Goal: Use online tool/utility: Utilize a website feature to perform a specific function

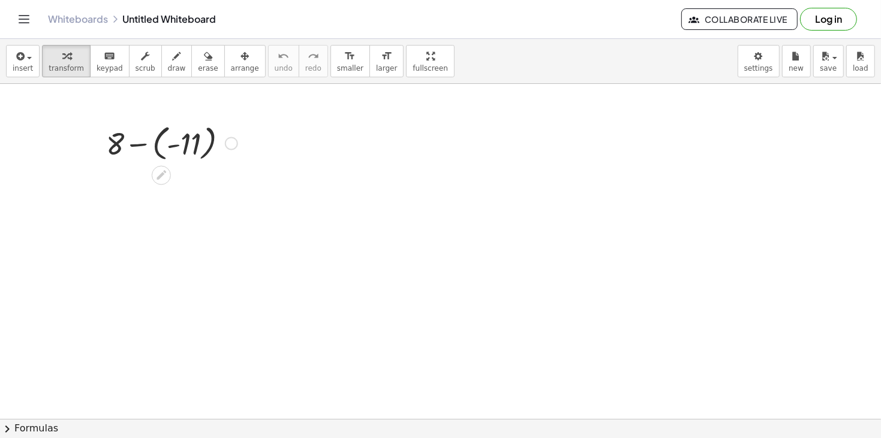
click at [183, 144] on div at bounding box center [171, 143] width 143 height 44
click at [163, 186] on div at bounding box center [171, 184] width 143 height 41
click at [233, 140] on div at bounding box center [231, 143] width 13 height 13
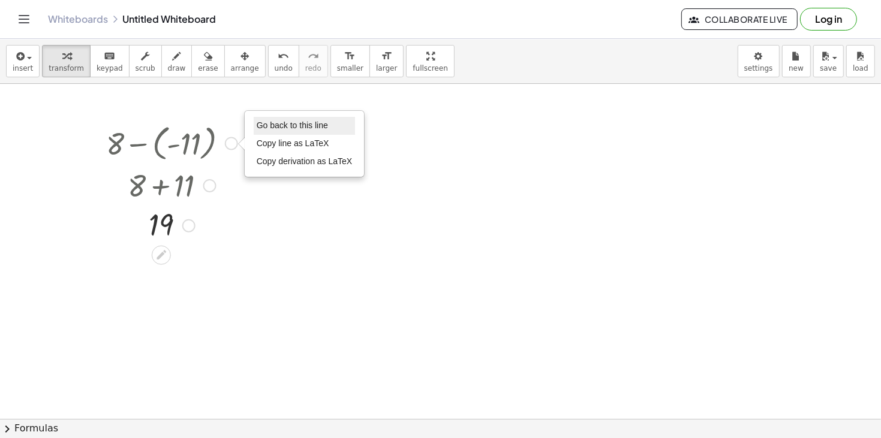
click at [275, 128] on span "Go back to this line" at bounding box center [292, 126] width 71 height 10
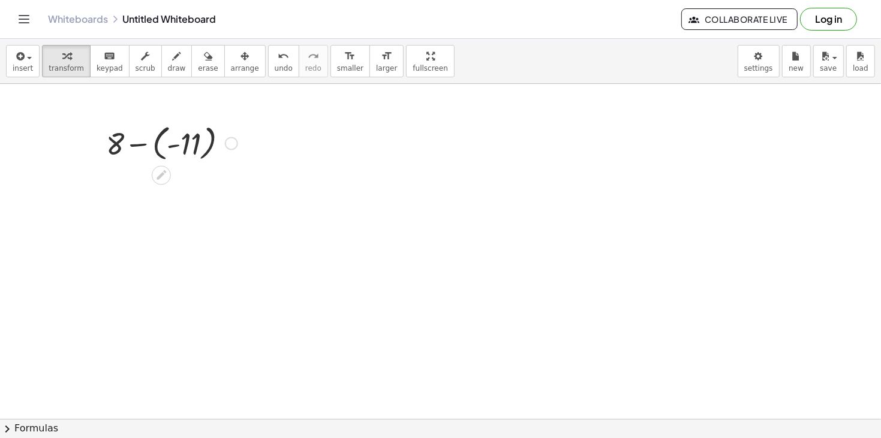
click at [230, 142] on div "Go back to this line Copy line as LaTeX Copy derivation as LaTeX" at bounding box center [231, 143] width 13 height 13
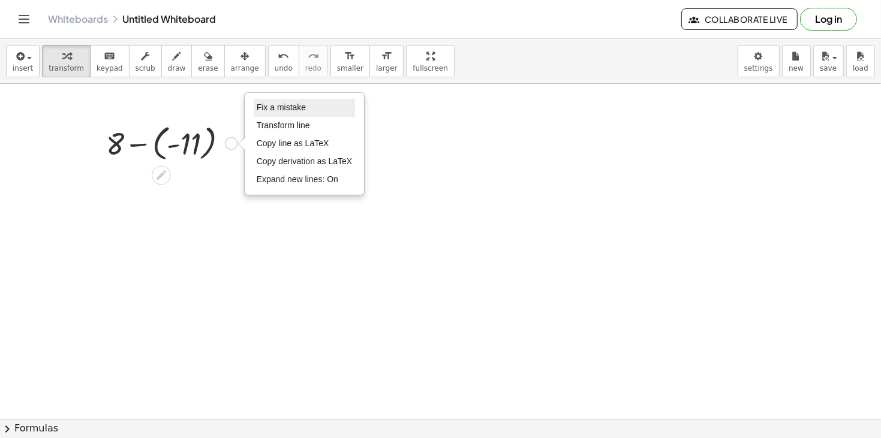
click at [289, 99] on li "Fix a mistake" at bounding box center [305, 108] width 102 height 18
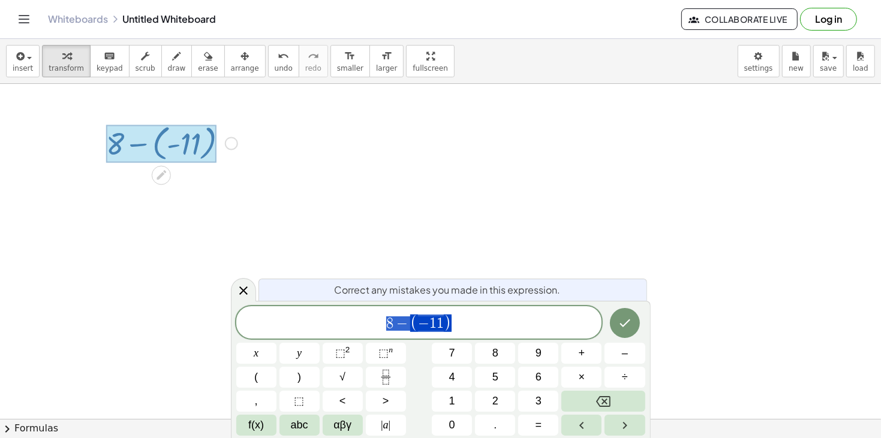
drag, startPoint x: 482, startPoint y: 320, endPoint x: 60, endPoint y: 315, distance: 422.3
click at [60, 315] on body "Graspable Math Activities Get Started Activity Bank Assigned Work Classes White…" at bounding box center [440, 219] width 881 height 438
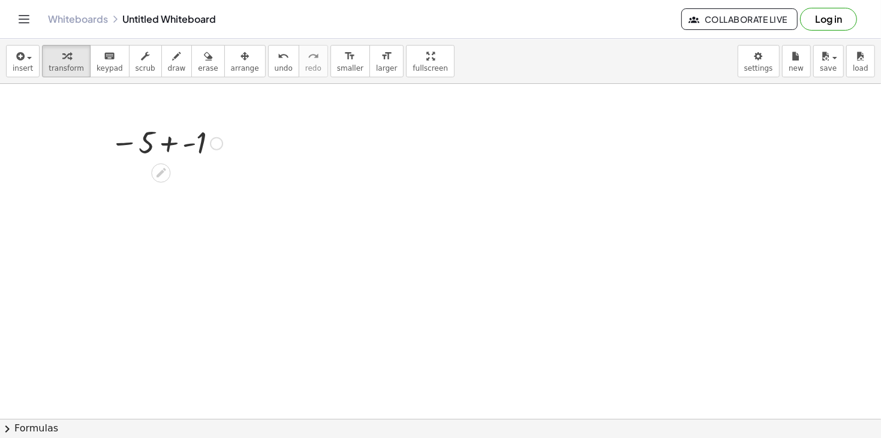
click at [169, 141] on div at bounding box center [166, 143] width 124 height 40
click at [172, 186] on div at bounding box center [166, 183] width 124 height 40
click at [218, 142] on div at bounding box center [216, 143] width 13 height 13
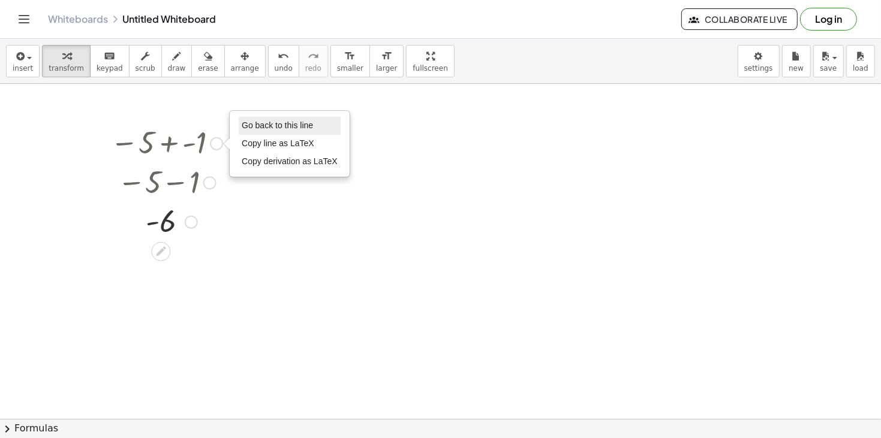
click at [274, 124] on span "Go back to this line" at bounding box center [277, 126] width 71 height 10
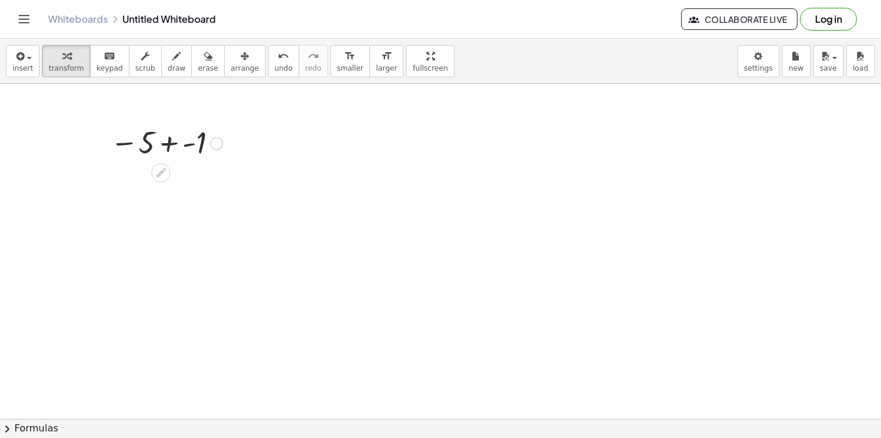
click at [226, 143] on div at bounding box center [166, 143] width 124 height 40
click at [218, 145] on div at bounding box center [167, 143] width 110 height 40
click at [210, 148] on div at bounding box center [166, 143] width 124 height 40
click at [214, 143] on div at bounding box center [216, 143] width 13 height 13
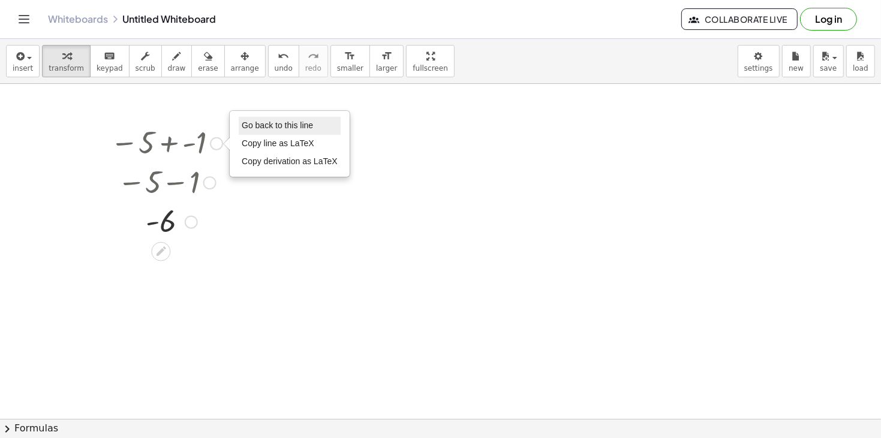
click at [270, 133] on li "Go back to this line" at bounding box center [290, 126] width 102 height 18
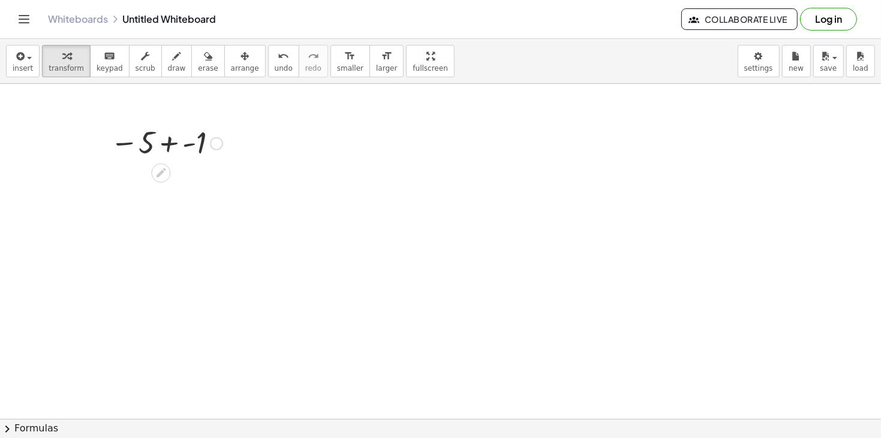
click at [208, 145] on div at bounding box center [166, 143] width 124 height 40
click at [213, 140] on div at bounding box center [216, 143] width 13 height 13
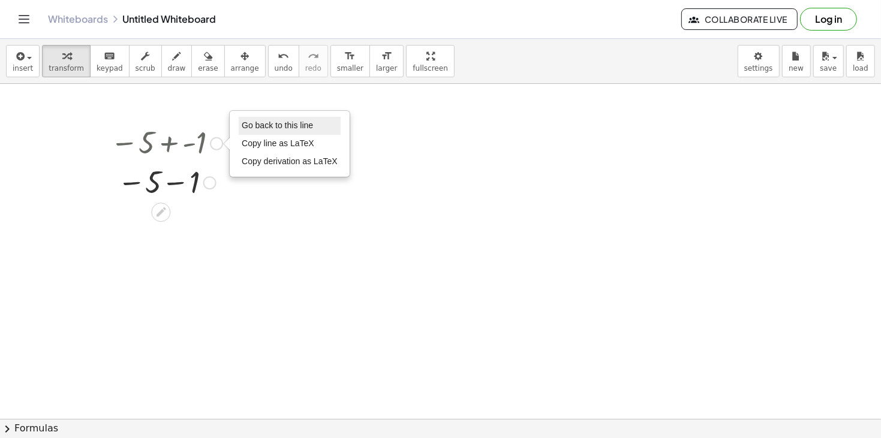
click at [266, 124] on span "Go back to this line" at bounding box center [277, 126] width 71 height 10
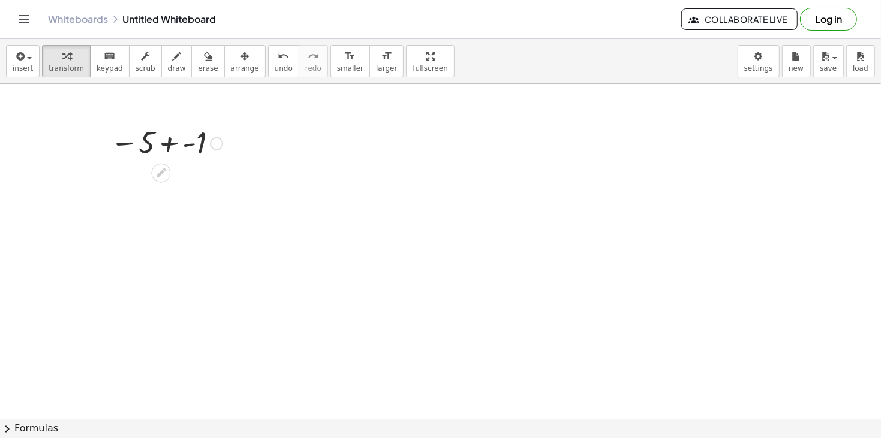
click at [212, 151] on div at bounding box center [166, 143] width 124 height 40
click at [218, 140] on div at bounding box center [216, 143] width 13 height 13
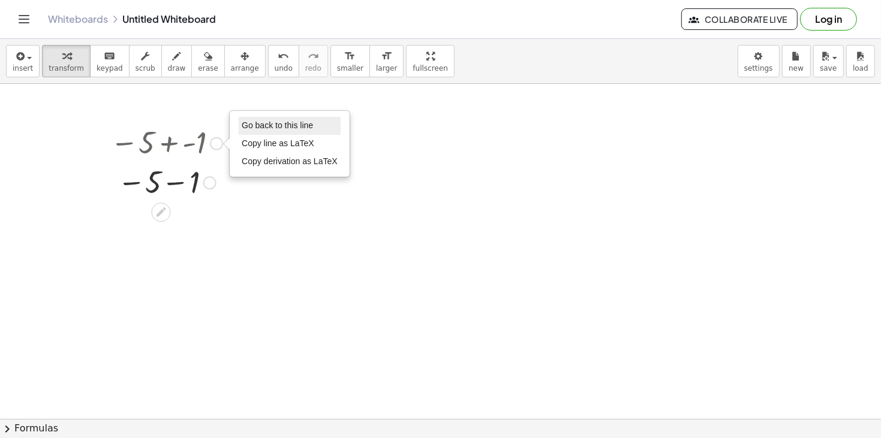
click at [248, 118] on li "Go back to this line" at bounding box center [290, 126] width 102 height 18
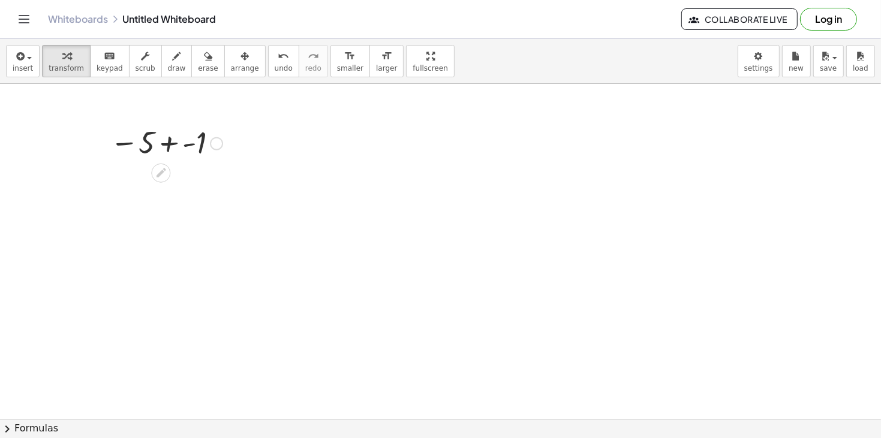
click at [217, 142] on div "Go back to this line Copy line as LaTeX Copy derivation as LaTeX" at bounding box center [216, 143] width 13 height 13
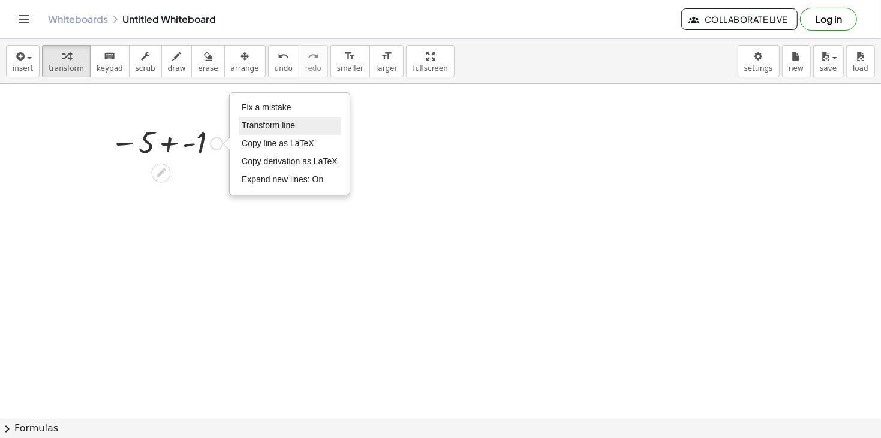
click at [262, 127] on span "Transform line" at bounding box center [268, 126] width 53 height 10
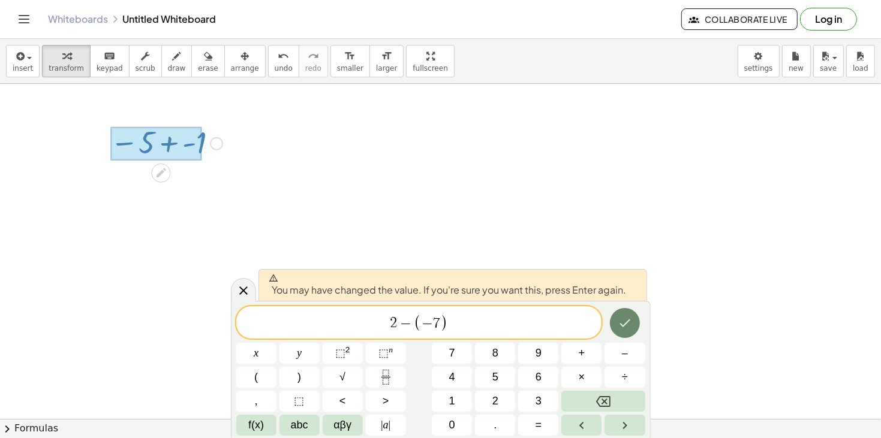
click at [621, 332] on button "Done" at bounding box center [625, 323] width 30 height 30
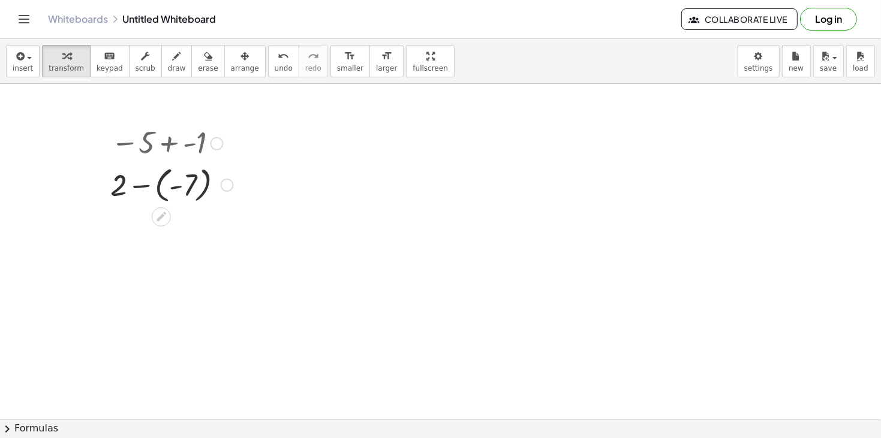
click at [166, 188] on div at bounding box center [171, 185] width 135 height 44
click at [160, 224] on div at bounding box center [171, 226] width 135 height 41
click at [213, 139] on div at bounding box center [217, 143] width 13 height 13
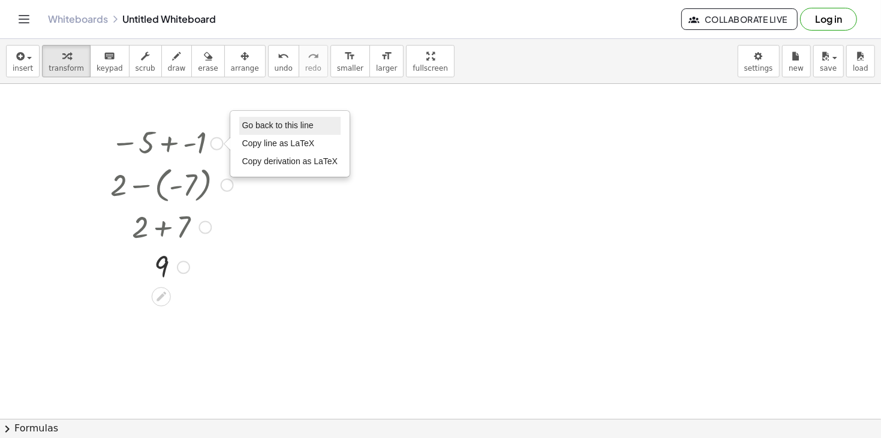
click at [292, 127] on span "Go back to this line" at bounding box center [277, 126] width 71 height 10
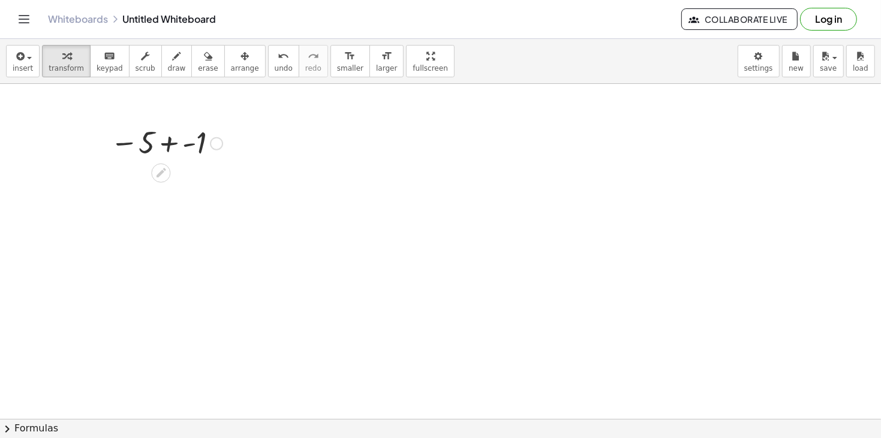
click at [216, 143] on div "Go back to this line Copy line as LaTeX Copy derivation as LaTeX" at bounding box center [216, 143] width 13 height 13
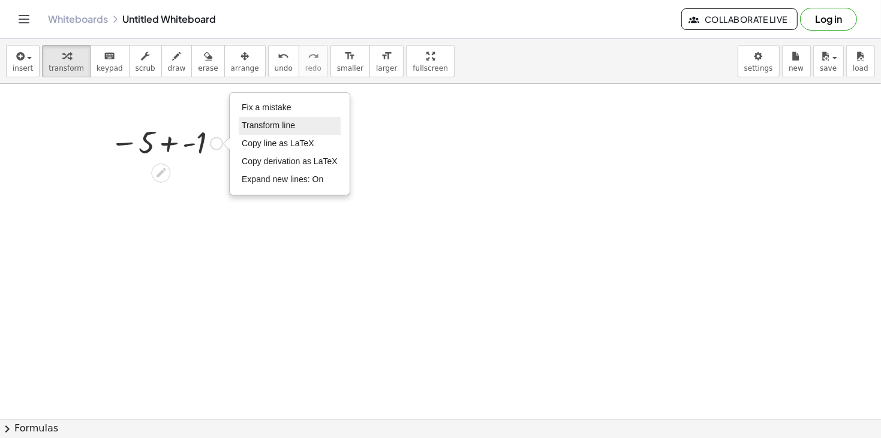
click at [263, 127] on span "Transform line" at bounding box center [268, 126] width 53 height 10
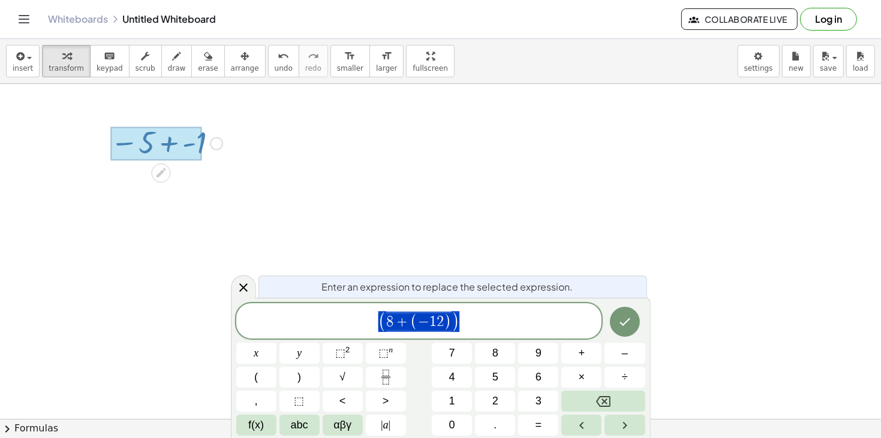
drag, startPoint x: 386, startPoint y: 321, endPoint x: 378, endPoint y: 325, distance: 8.9
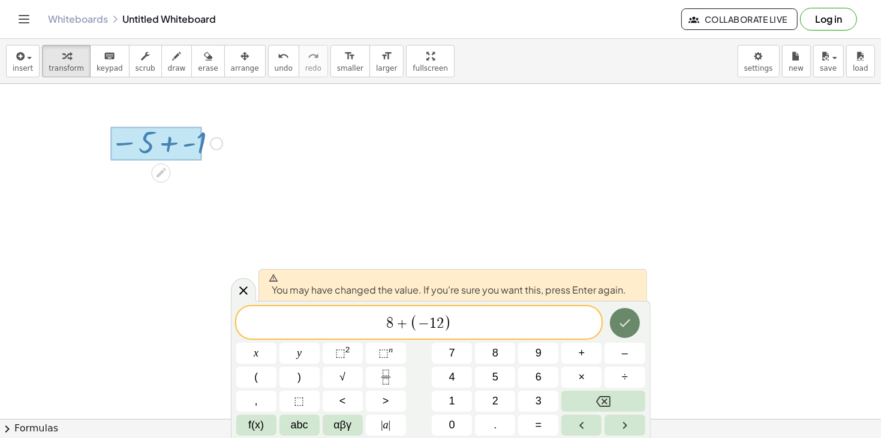
click at [621, 322] on icon "Done" at bounding box center [625, 323] width 14 height 14
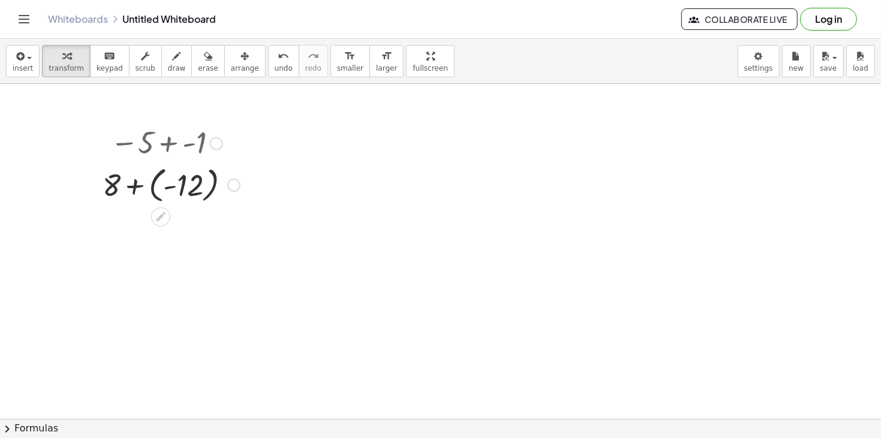
click at [145, 192] on div at bounding box center [171, 185] width 149 height 44
click at [156, 232] on div at bounding box center [171, 226] width 149 height 41
click at [212, 148] on div at bounding box center [216, 143] width 13 height 13
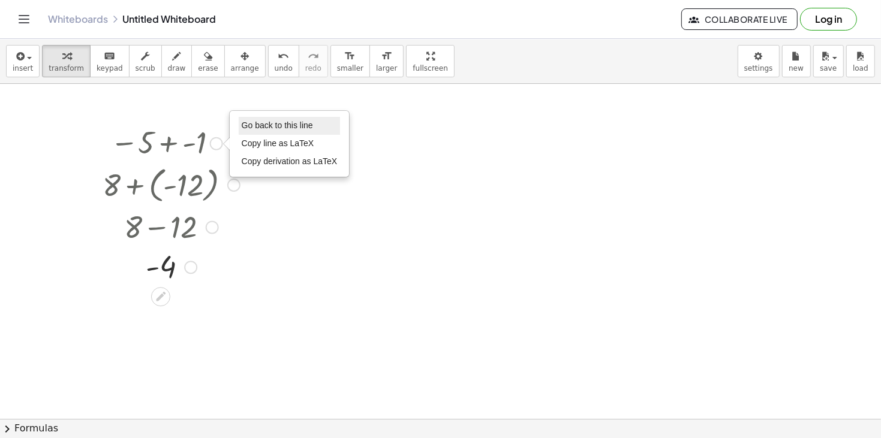
click at [269, 132] on li "Go back to this line" at bounding box center [290, 126] width 102 height 18
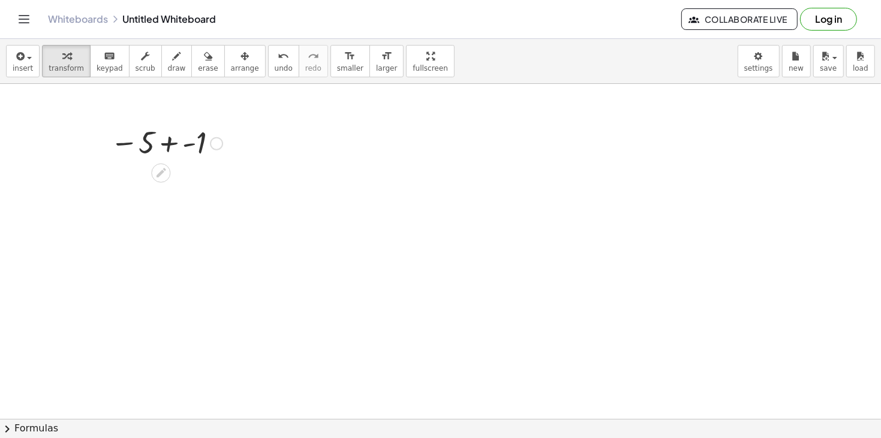
click at [217, 143] on div "Go back to this line Copy line as LaTeX Copy derivation as LaTeX" at bounding box center [216, 143] width 13 height 13
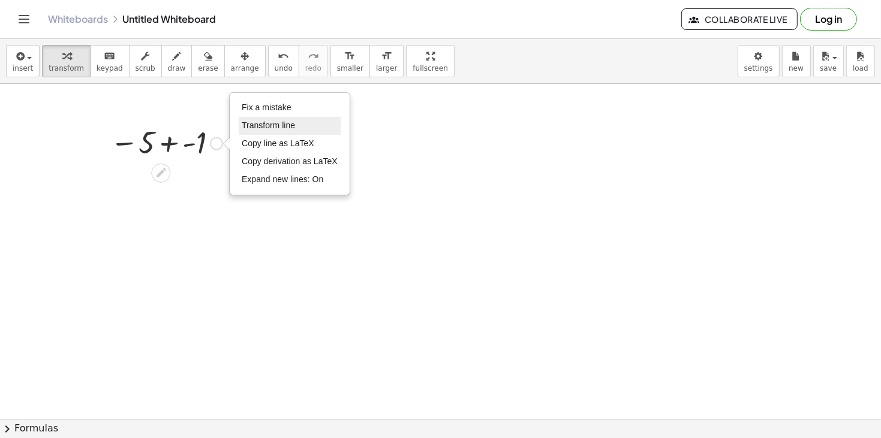
click at [301, 122] on li "Transform line" at bounding box center [290, 126] width 102 height 18
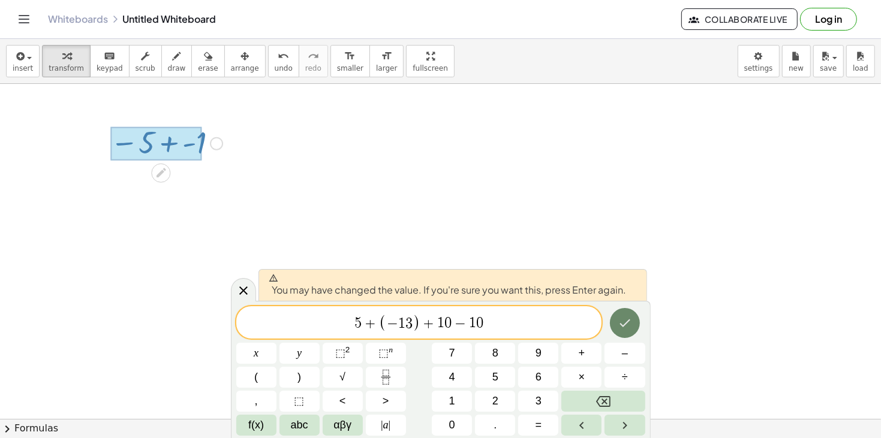
click at [631, 324] on icon "Done" at bounding box center [625, 323] width 14 height 14
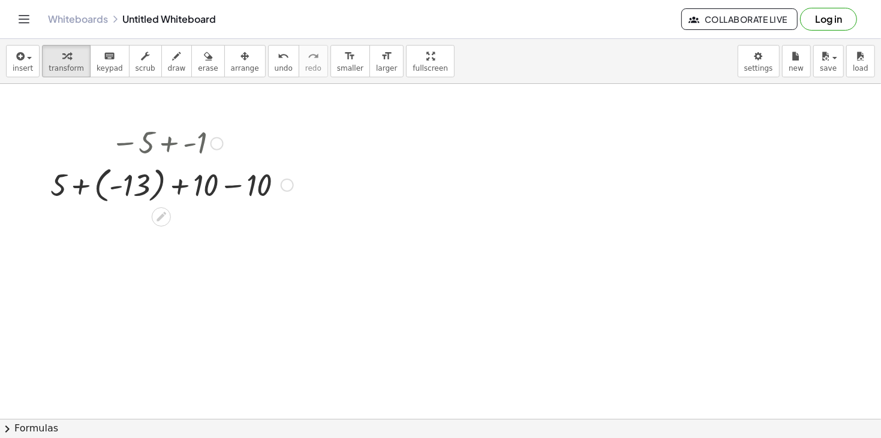
click at [81, 187] on div at bounding box center [171, 185] width 255 height 44
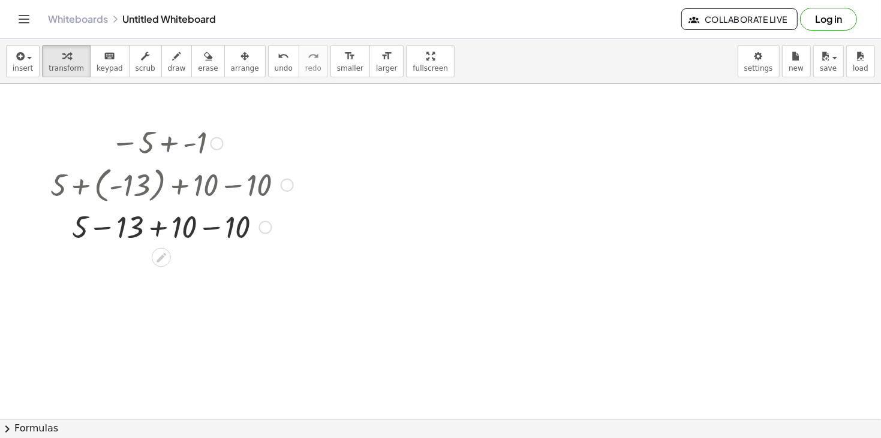
click at [104, 227] on div at bounding box center [171, 226] width 255 height 41
click at [146, 269] on div at bounding box center [171, 267] width 255 height 40
click at [155, 269] on div at bounding box center [171, 266] width 255 height 41
click at [161, 267] on div at bounding box center [171, 267] width 255 height 40
click at [805, 19] on button "Log in" at bounding box center [828, 19] width 57 height 23
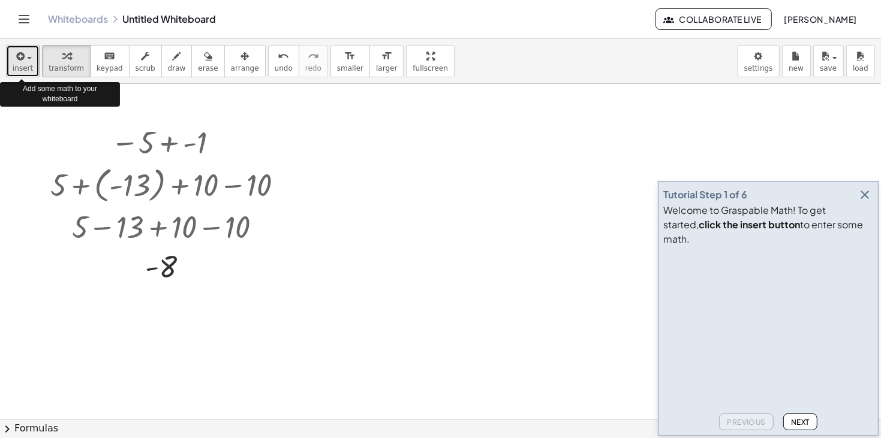
click at [28, 73] on button "insert" at bounding box center [23, 61] width 34 height 32
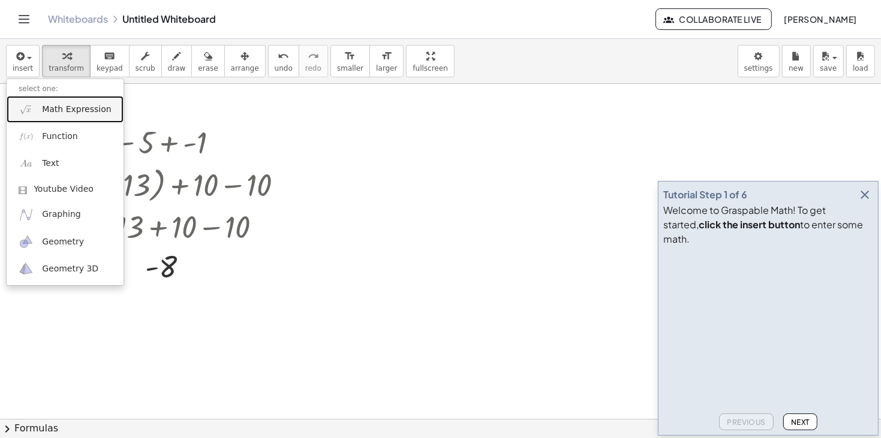
click at [52, 113] on span "Math Expression" at bounding box center [76, 110] width 69 height 12
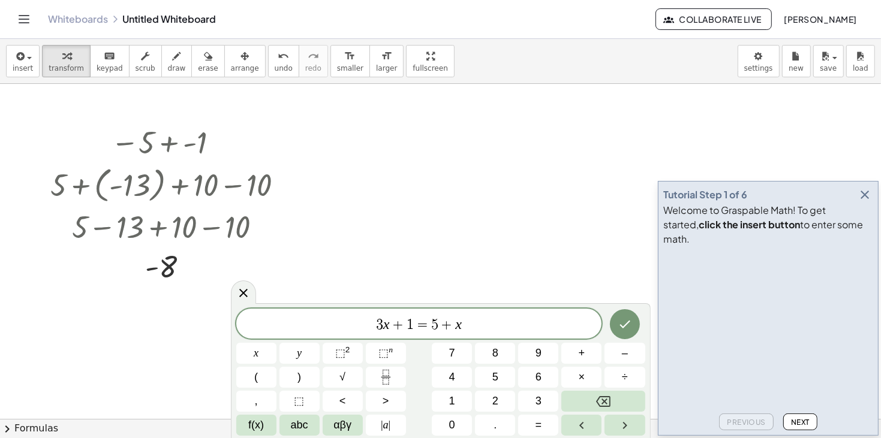
click at [799, 421] on span "Next" at bounding box center [800, 422] width 19 height 9
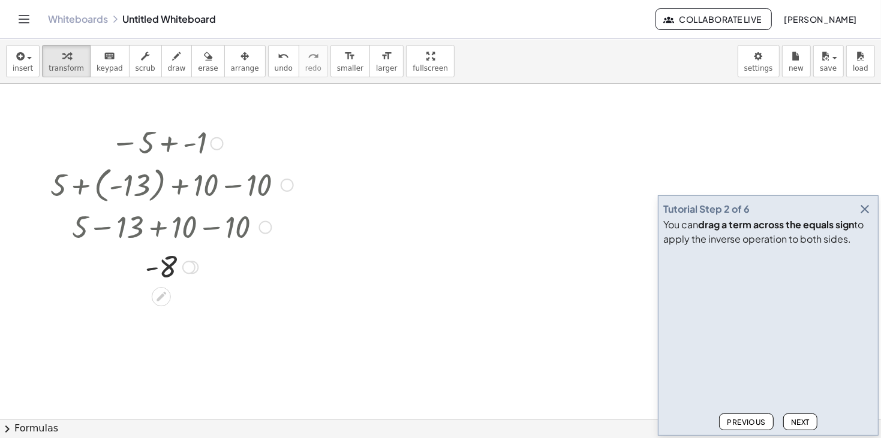
click at [287, 180] on div at bounding box center [287, 185] width 13 height 13
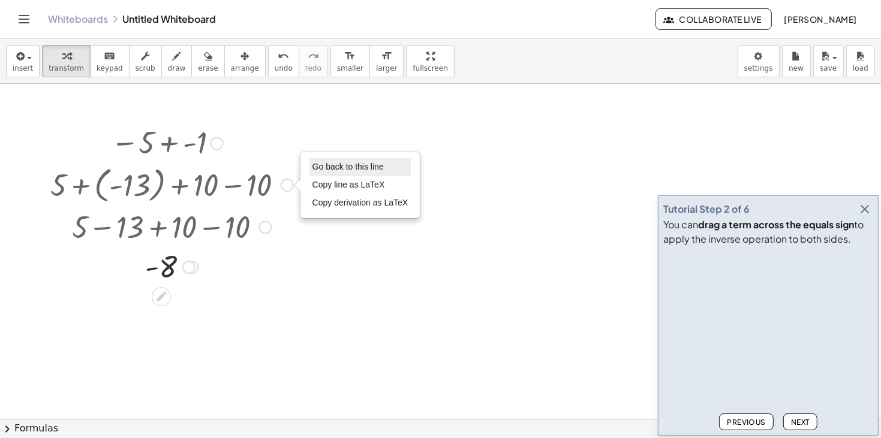
click at [327, 164] on span "Go back to this line" at bounding box center [348, 167] width 71 height 10
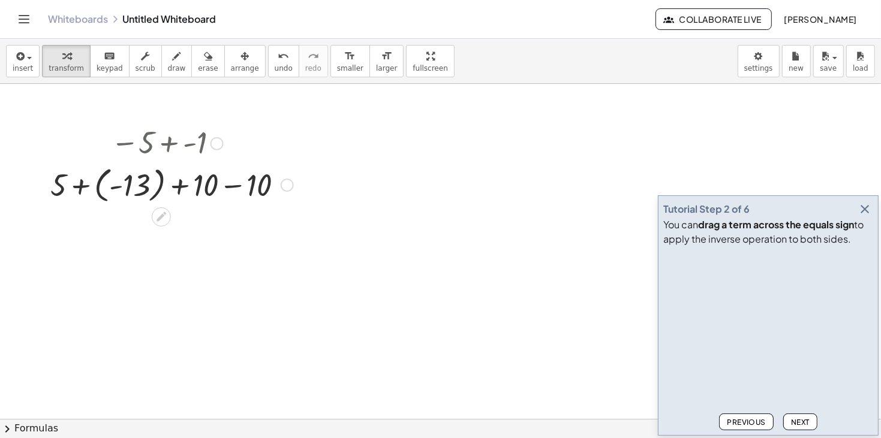
click at [211, 141] on div at bounding box center [217, 143] width 13 height 13
click at [290, 123] on span "Go back to this line" at bounding box center [277, 126] width 71 height 10
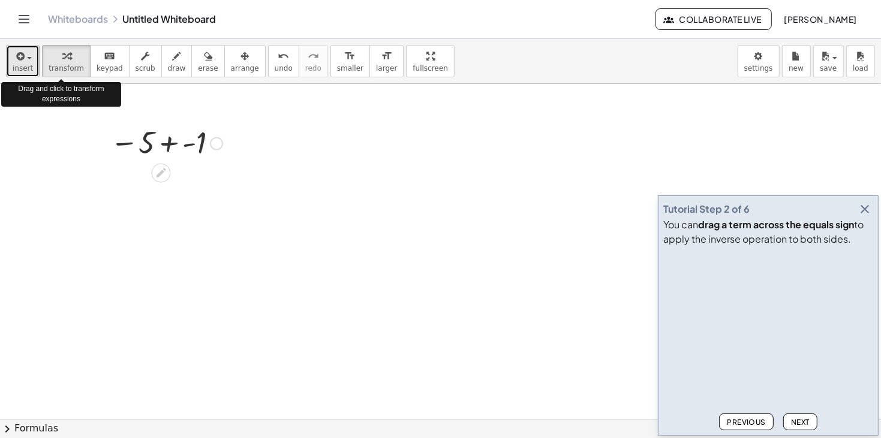
click at [30, 56] on div "button" at bounding box center [23, 56] width 20 height 14
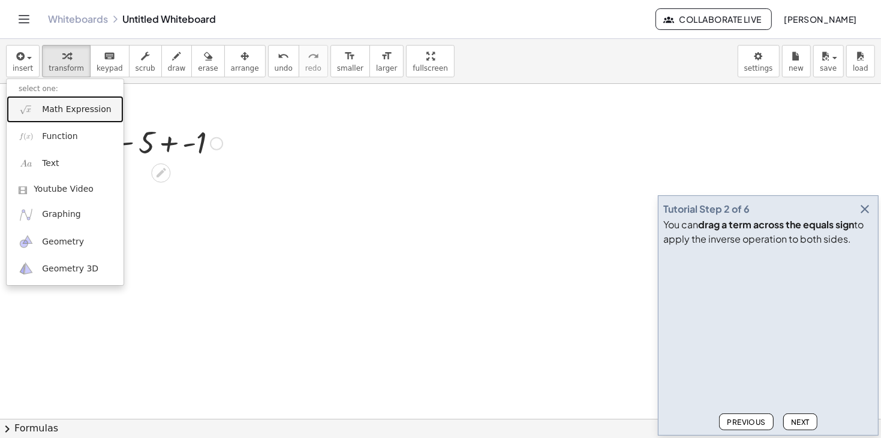
click at [38, 111] on link "Math Expression" at bounding box center [65, 109] width 117 height 27
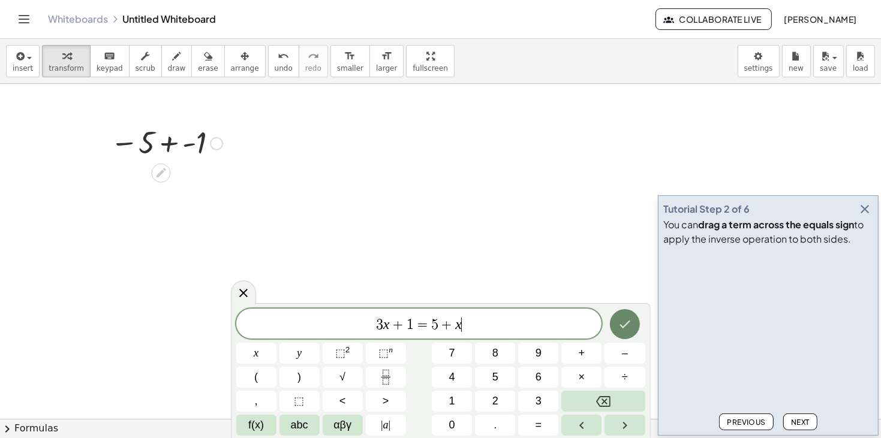
click at [626, 326] on icon "Done" at bounding box center [625, 324] width 14 height 14
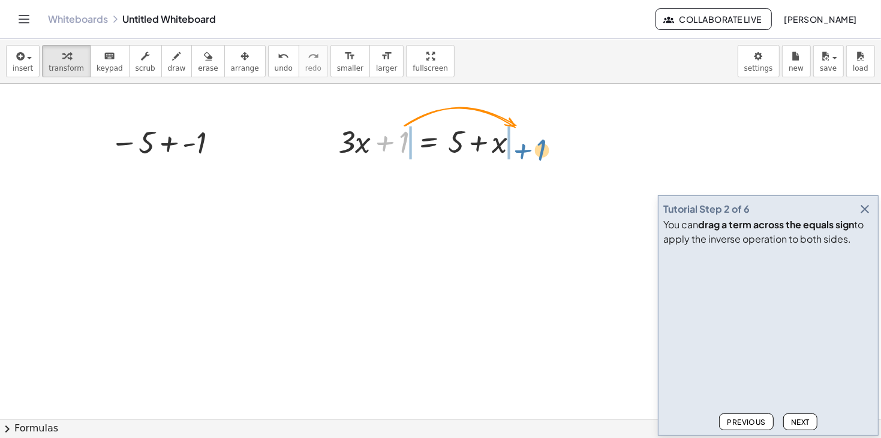
drag, startPoint x: 404, startPoint y: 140, endPoint x: 543, endPoint y: 145, distance: 139.2
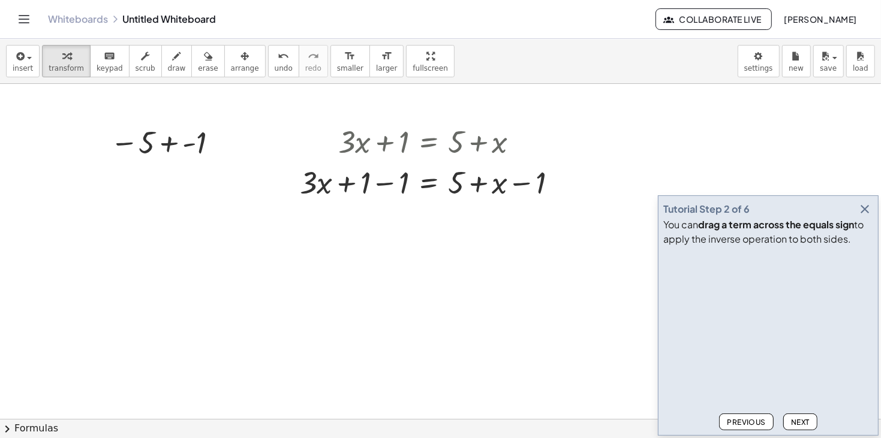
click at [792, 420] on span "Next" at bounding box center [800, 422] width 19 height 9
click at [343, 182] on div at bounding box center [433, 181] width 279 height 41
click at [385, 182] on div at bounding box center [433, 181] width 279 height 41
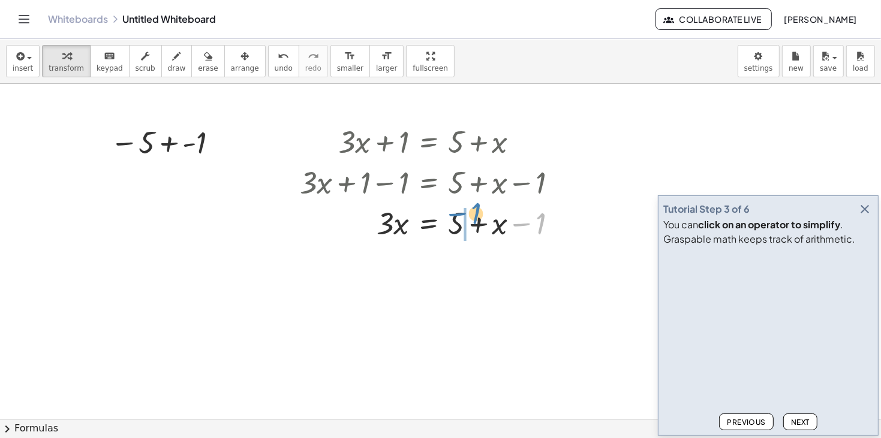
drag, startPoint x: 525, startPoint y: 223, endPoint x: 460, endPoint y: 212, distance: 65.6
click at [460, 212] on div at bounding box center [433, 222] width 279 height 41
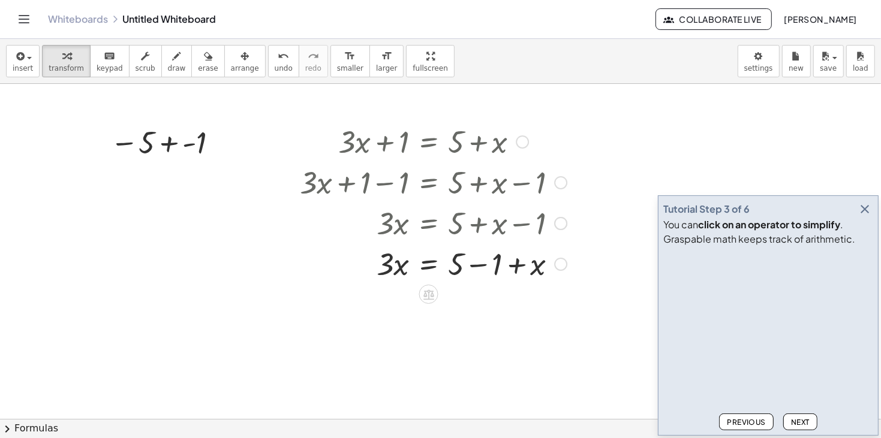
click at [477, 265] on div at bounding box center [433, 263] width 279 height 41
click at [482, 305] on div at bounding box center [433, 304] width 279 height 41
click at [421, 308] on div at bounding box center [433, 304] width 279 height 41
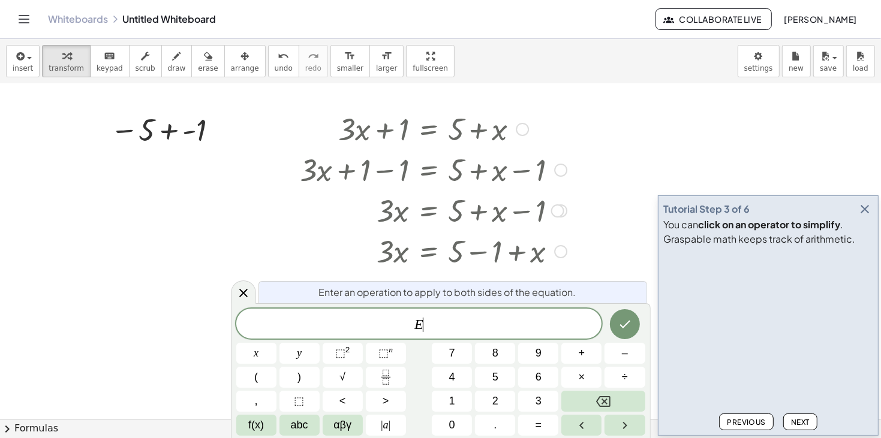
scroll to position [27, 0]
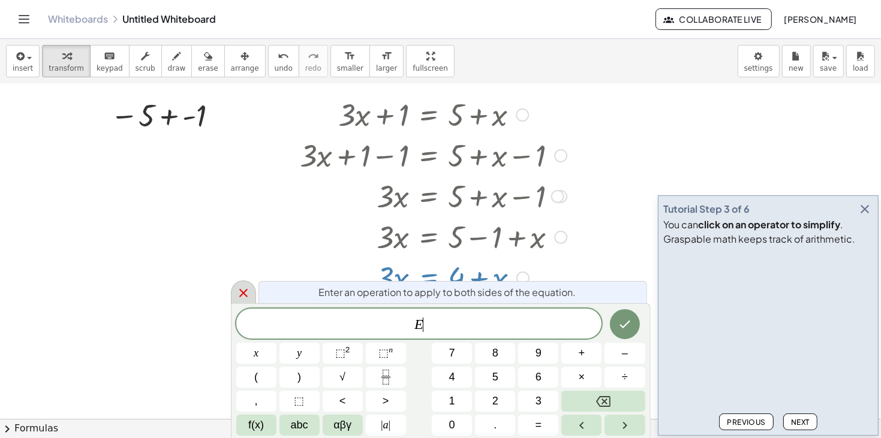
click at [242, 285] on div at bounding box center [243, 292] width 25 height 23
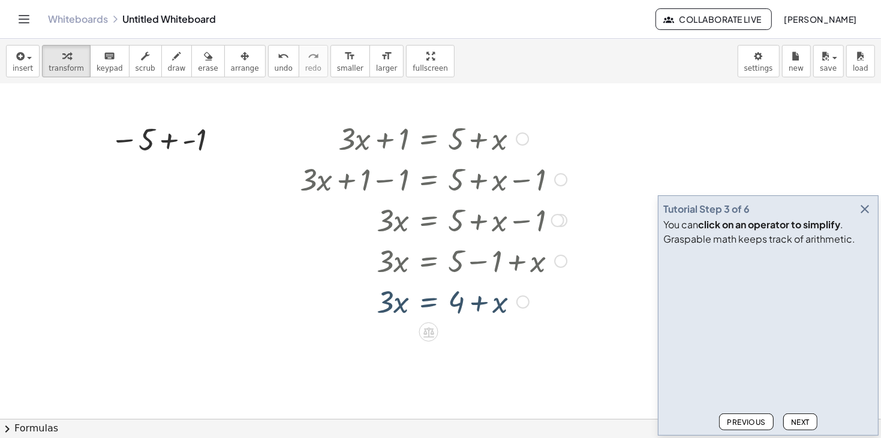
scroll to position [0, 0]
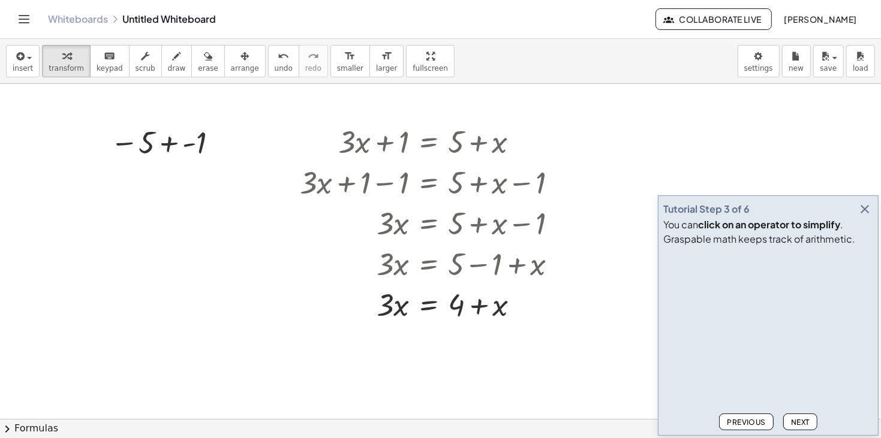
click at [793, 427] on button "Next" at bounding box center [800, 422] width 34 height 17
click at [431, 338] on icon at bounding box center [428, 336] width 11 height 10
click at [387, 335] on div "+" at bounding box center [380, 335] width 19 height 19
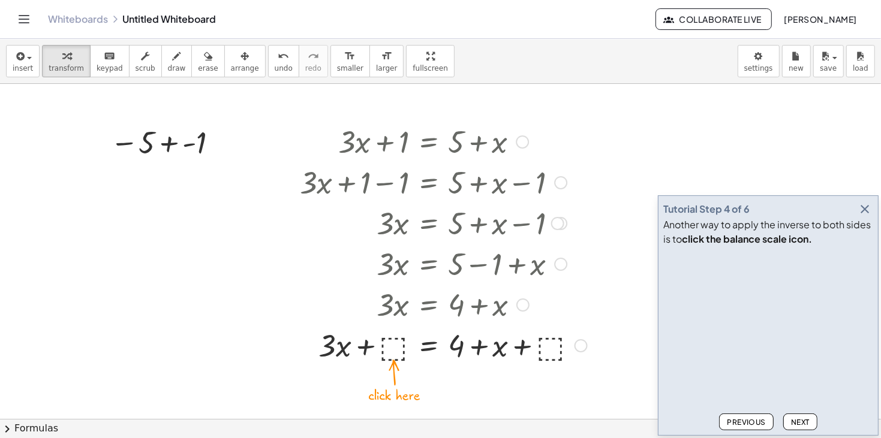
click at [389, 341] on div at bounding box center [443, 345] width 299 height 41
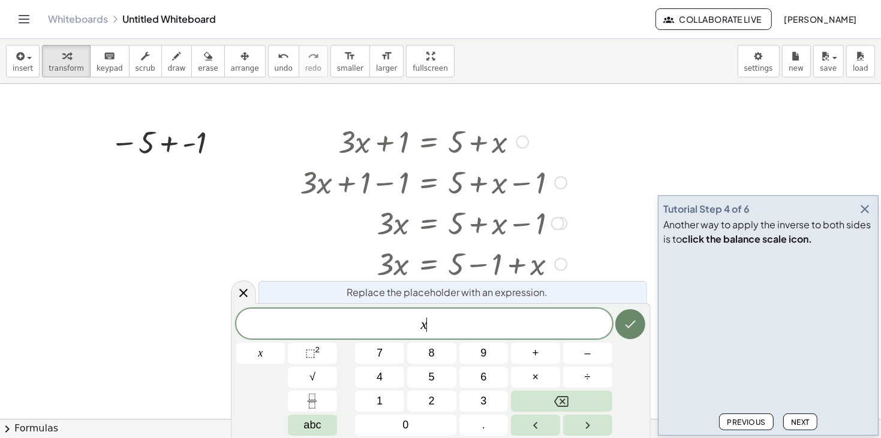
click at [624, 317] on icon "Done" at bounding box center [630, 324] width 14 height 14
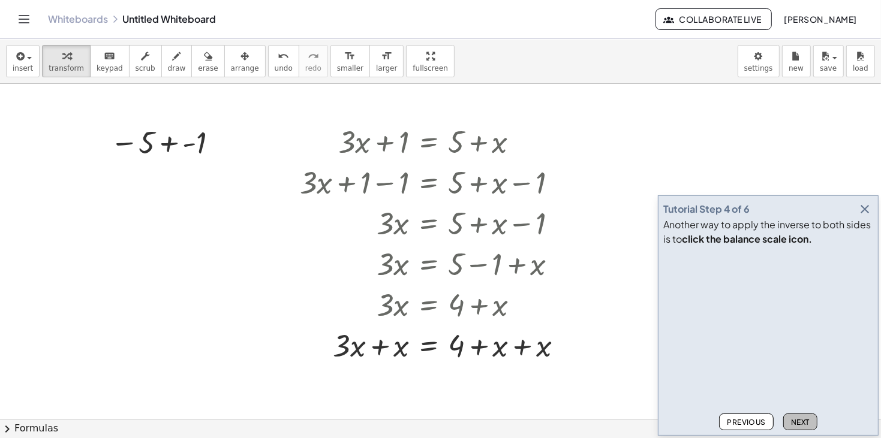
click at [802, 423] on span "Next" at bounding box center [800, 422] width 19 height 9
click at [376, 347] on div at bounding box center [436, 345] width 284 height 41
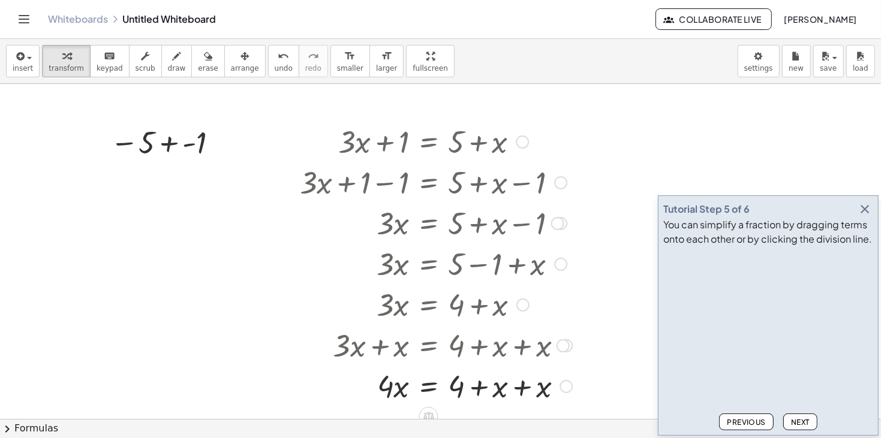
click at [521, 390] on div at bounding box center [436, 385] width 284 height 41
click at [478, 389] on div at bounding box center [436, 385] width 284 height 41
drag, startPoint x: 507, startPoint y: 386, endPoint x: 510, endPoint y: 393, distance: 7.2
click at [510, 393] on div at bounding box center [436, 385] width 284 height 41
drag, startPoint x: 508, startPoint y: 388, endPoint x: 504, endPoint y: 382, distance: 7.3
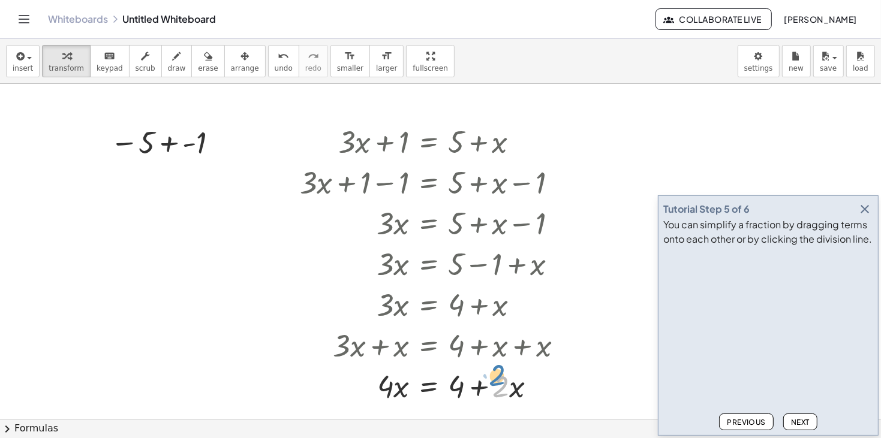
click at [504, 382] on div at bounding box center [436, 385] width 284 height 41
drag, startPoint x: 514, startPoint y: 392, endPoint x: 447, endPoint y: 381, distance: 67.4
click at [423, 391] on div at bounding box center [436, 385] width 284 height 41
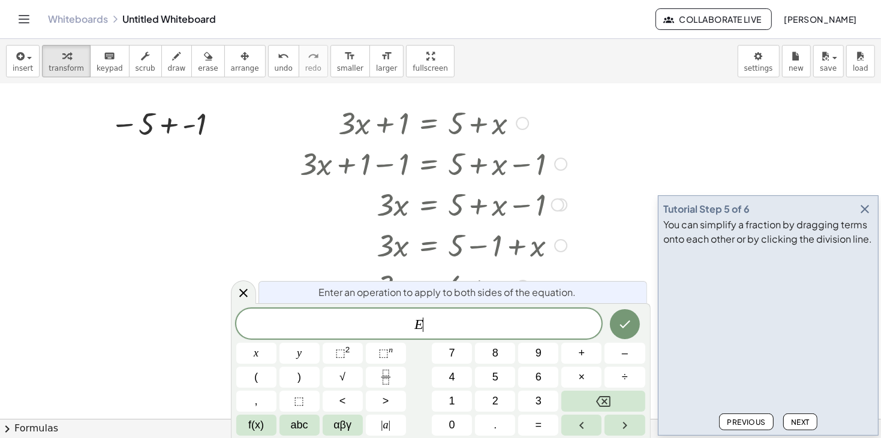
scroll to position [27, 0]
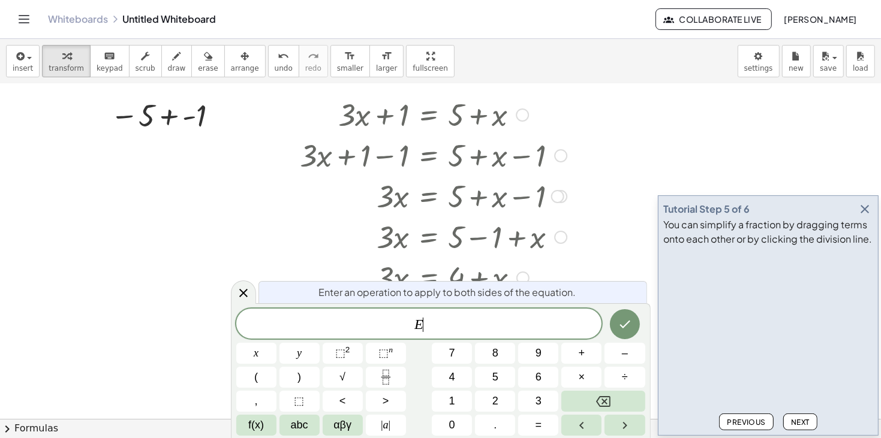
click at [259, 292] on div "Enter an operation to apply to both sides of the equation." at bounding box center [453, 292] width 389 height 22
click at [248, 291] on icon at bounding box center [243, 293] width 14 height 14
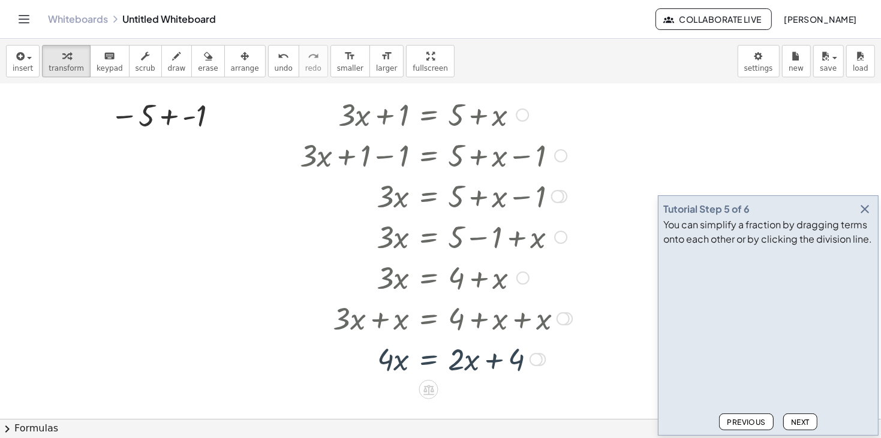
scroll to position [0, 0]
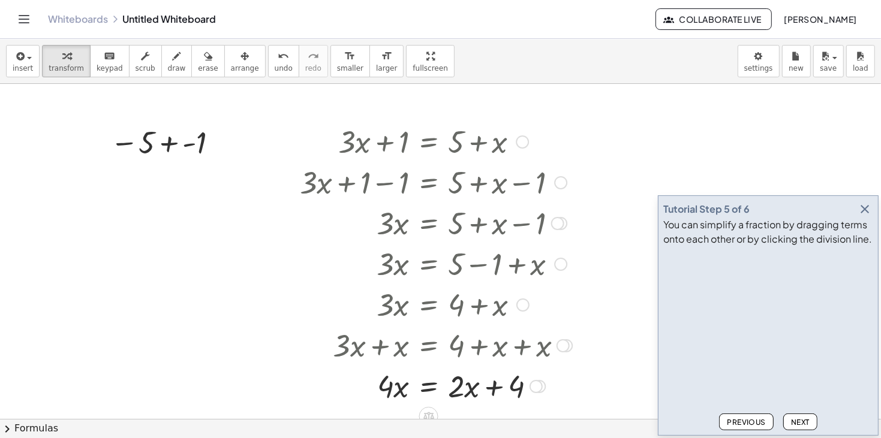
click at [488, 386] on div at bounding box center [436, 385] width 284 height 41
drag, startPoint x: 518, startPoint y: 384, endPoint x: 502, endPoint y: 381, distance: 16.5
click at [502, 381] on div at bounding box center [436, 385] width 284 height 41
click at [732, 422] on span "Previous" at bounding box center [746, 422] width 39 height 9
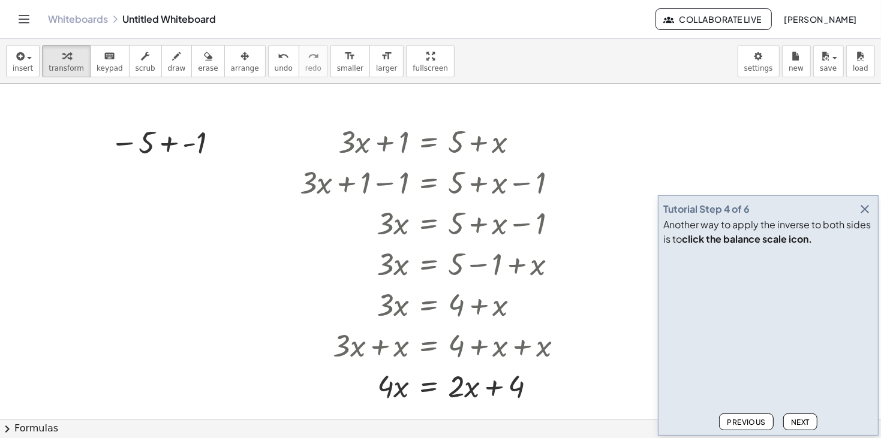
click at [732, 422] on span "Previous" at bounding box center [746, 422] width 39 height 9
click at [561, 182] on div at bounding box center [560, 182] width 13 height 13
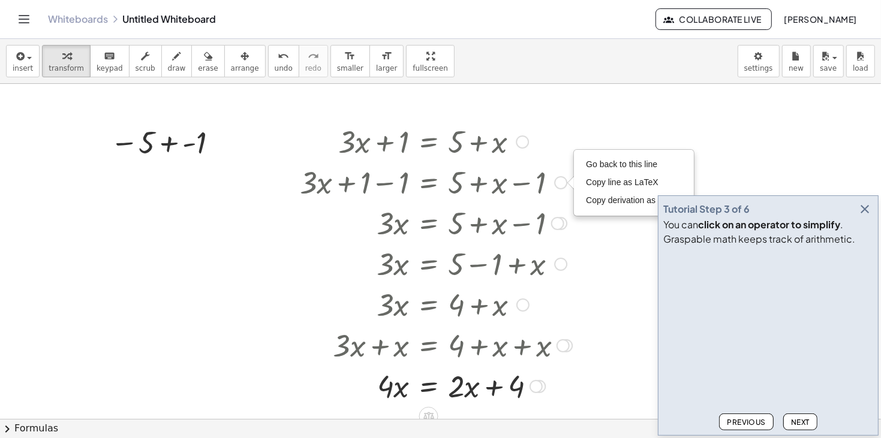
click at [518, 141] on div at bounding box center [522, 142] width 13 height 13
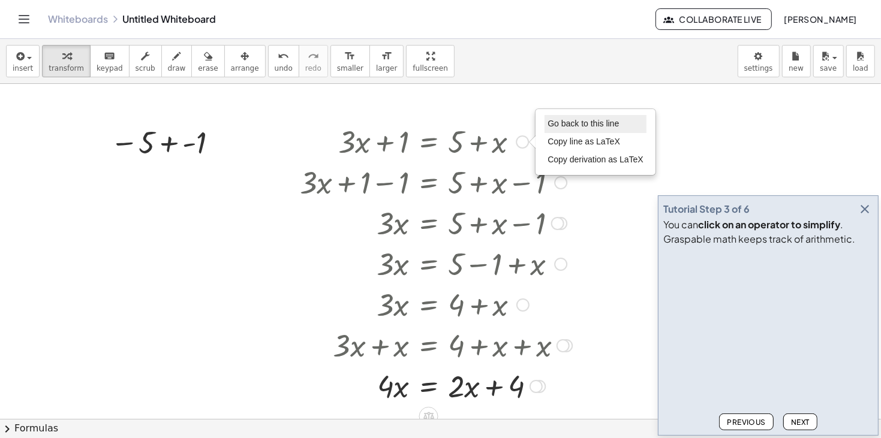
click at [572, 126] on span "Go back to this line" at bounding box center [583, 124] width 71 height 10
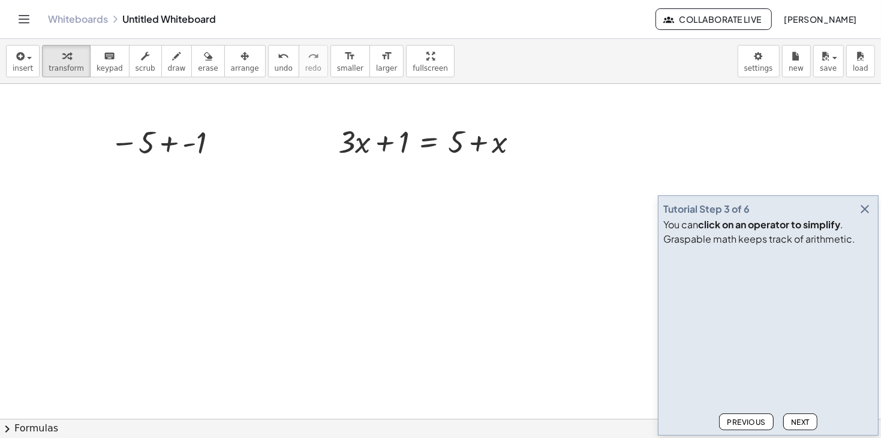
click at [751, 423] on span "Previous" at bounding box center [746, 422] width 39 height 9
click at [750, 425] on span "Previous" at bounding box center [746, 422] width 39 height 9
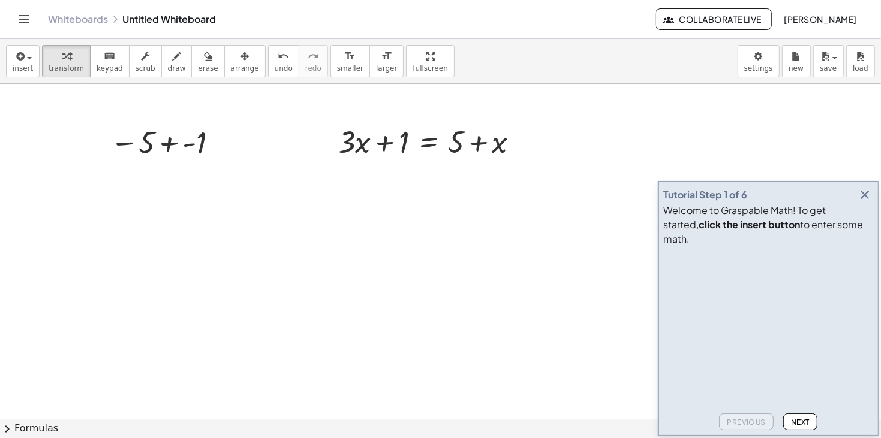
click at [797, 427] on button "Next" at bounding box center [800, 422] width 34 height 17
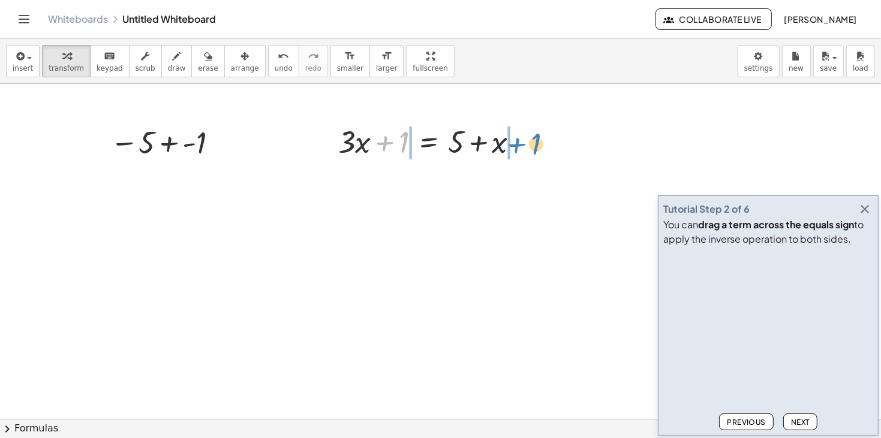
drag, startPoint x: 400, startPoint y: 148, endPoint x: 532, endPoint y: 149, distance: 132.0
click at [532, 149] on div at bounding box center [433, 141] width 202 height 41
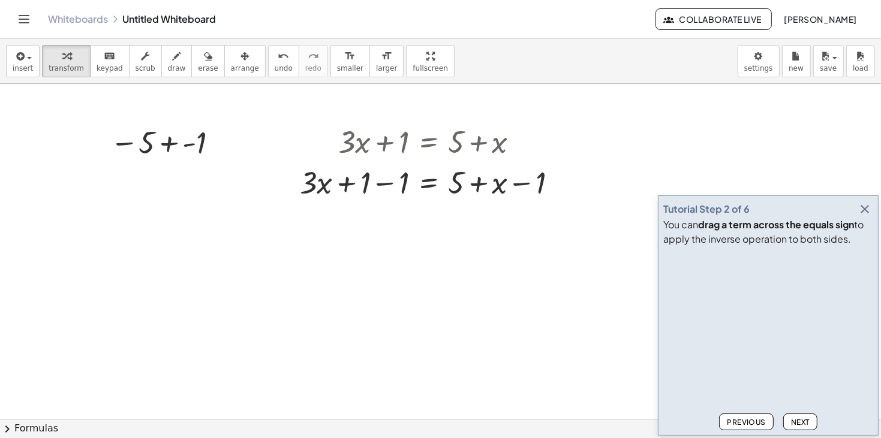
click at [804, 420] on span "Next" at bounding box center [800, 422] width 19 height 9
click at [387, 185] on div at bounding box center [433, 181] width 279 height 41
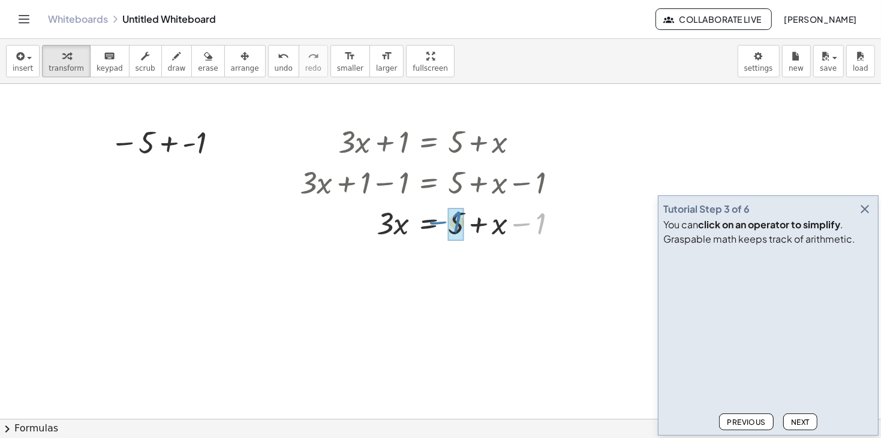
drag, startPoint x: 534, startPoint y: 217, endPoint x: 450, endPoint y: 215, distance: 84.0
click at [450, 215] on div at bounding box center [433, 222] width 279 height 41
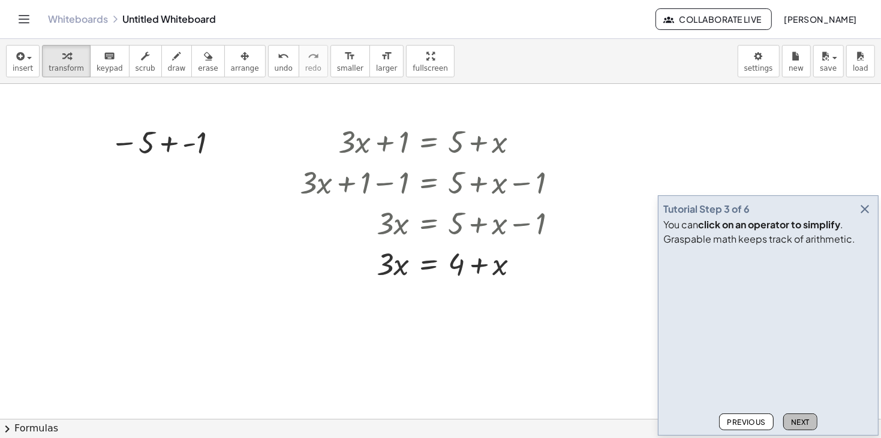
click at [794, 423] on span "Next" at bounding box center [800, 422] width 19 height 9
click at [427, 293] on icon at bounding box center [428, 295] width 13 height 13
click at [408, 299] on div "−" at bounding box center [404, 294] width 19 height 19
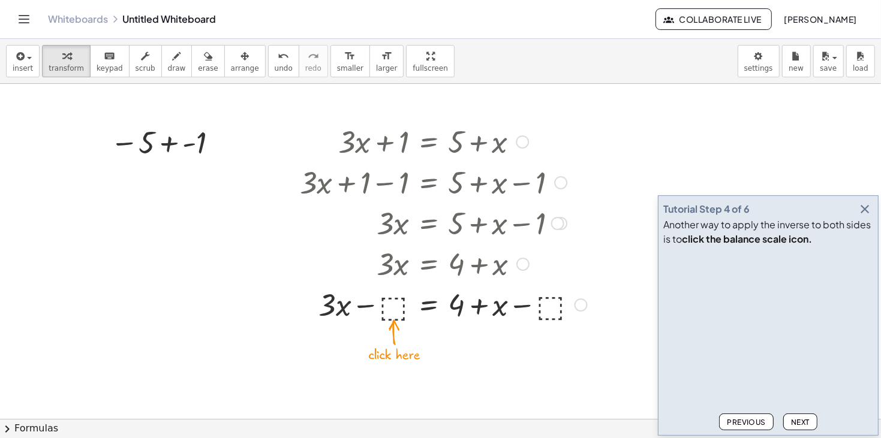
click at [399, 316] on div at bounding box center [443, 304] width 299 height 41
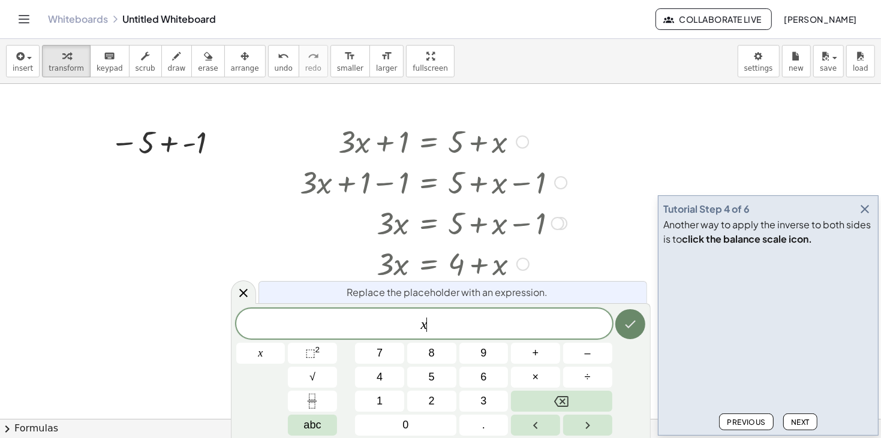
click at [633, 331] on icon "Done" at bounding box center [630, 324] width 14 height 14
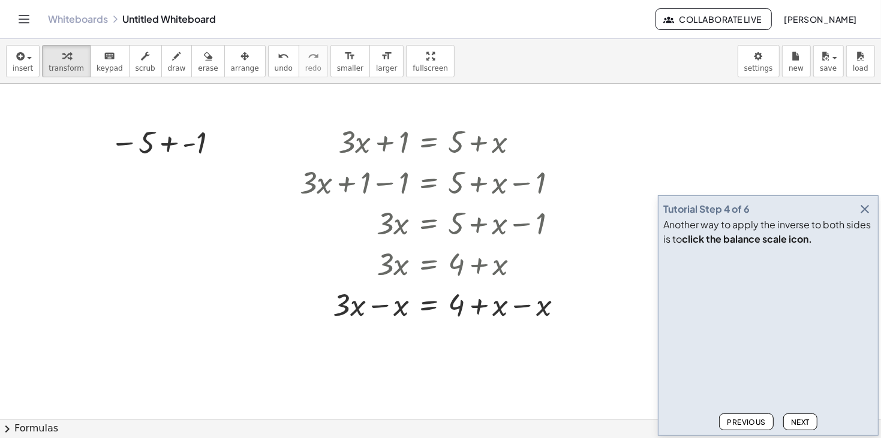
click at [808, 420] on span "Next" at bounding box center [800, 422] width 19 height 9
click at [479, 310] on div at bounding box center [436, 304] width 284 height 41
click at [502, 307] on div at bounding box center [436, 304] width 284 height 41
click at [375, 304] on div at bounding box center [436, 304] width 284 height 41
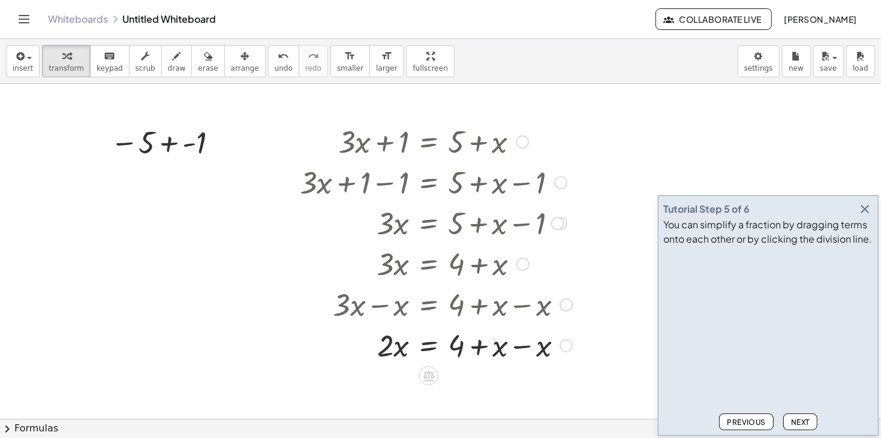
click at [473, 350] on div at bounding box center [436, 345] width 284 height 41
drag, startPoint x: 456, startPoint y: 347, endPoint x: 513, endPoint y: 344, distance: 57.0
click at [513, 344] on div at bounding box center [436, 345] width 284 height 41
click at [509, 266] on div at bounding box center [436, 263] width 284 height 41
click at [519, 263] on div at bounding box center [522, 264] width 13 height 13
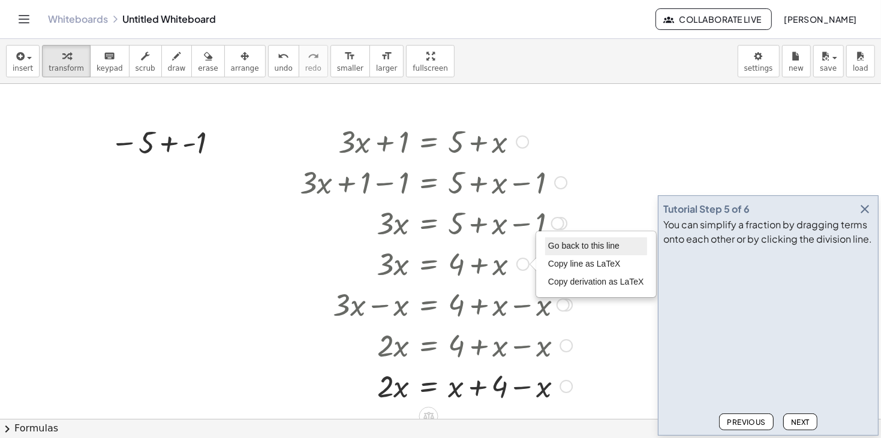
click at [566, 244] on span "Go back to this line" at bounding box center [583, 246] width 71 height 10
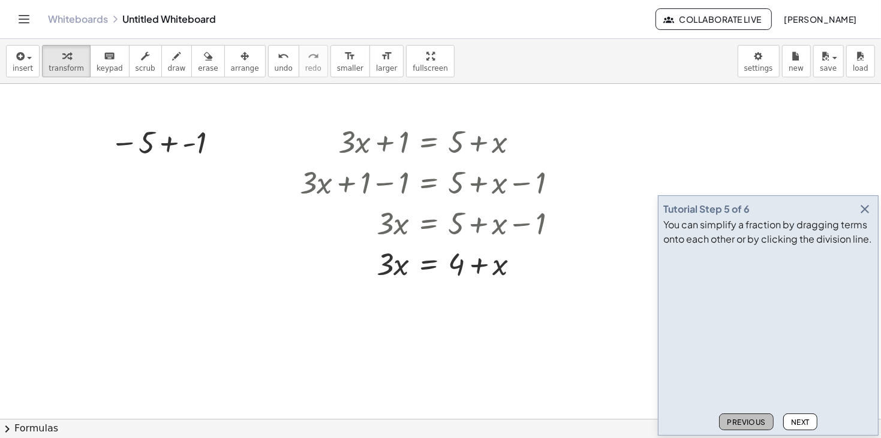
click at [750, 420] on span "Previous" at bounding box center [746, 422] width 39 height 9
click at [425, 289] on icon at bounding box center [428, 295] width 13 height 13
click at [408, 299] on div "−" at bounding box center [404, 294] width 19 height 19
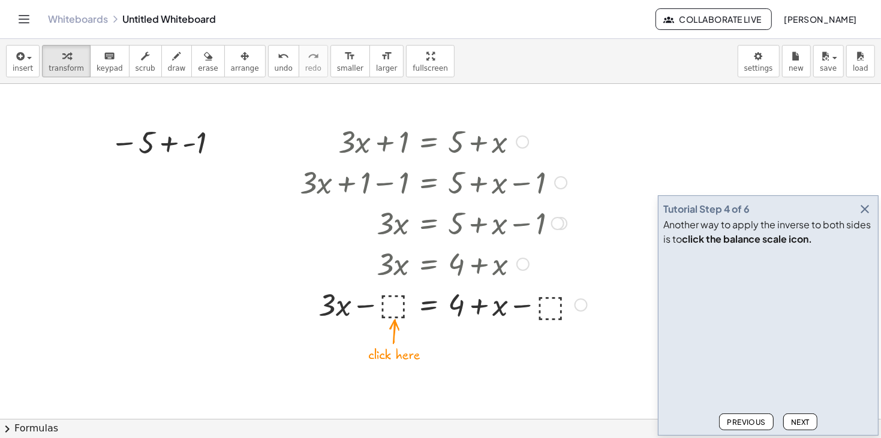
click at [395, 302] on div at bounding box center [443, 304] width 299 height 41
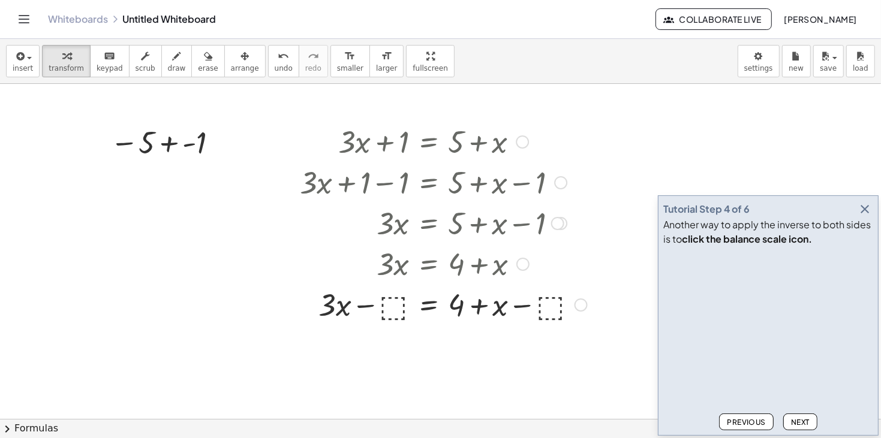
click at [525, 142] on div at bounding box center [522, 142] width 13 height 13
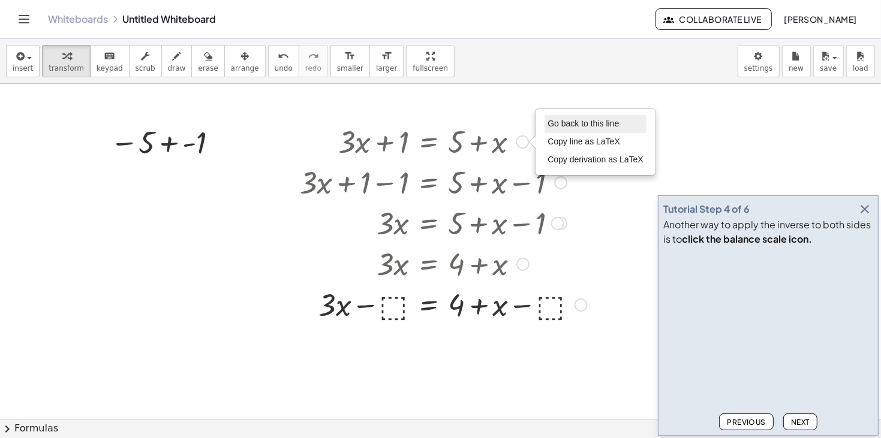
click at [570, 123] on span "Go back to this line" at bounding box center [583, 124] width 71 height 10
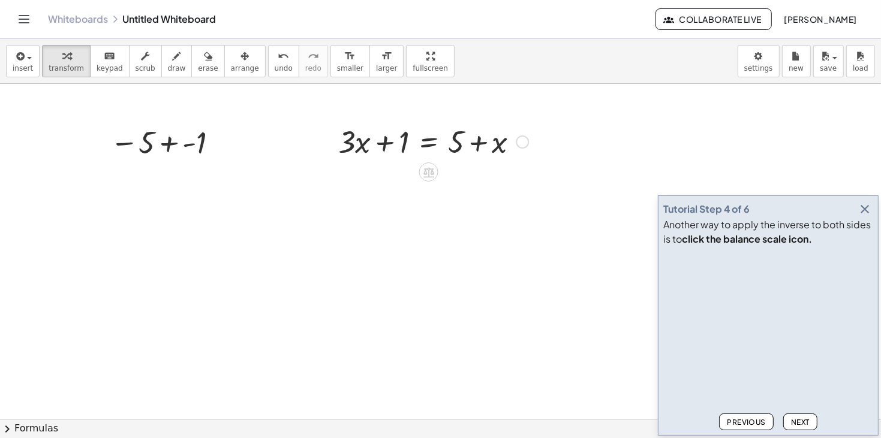
click at [521, 142] on div "Go back to this line Copy line as LaTeX Copy derivation as LaTeX" at bounding box center [522, 142] width 13 height 13
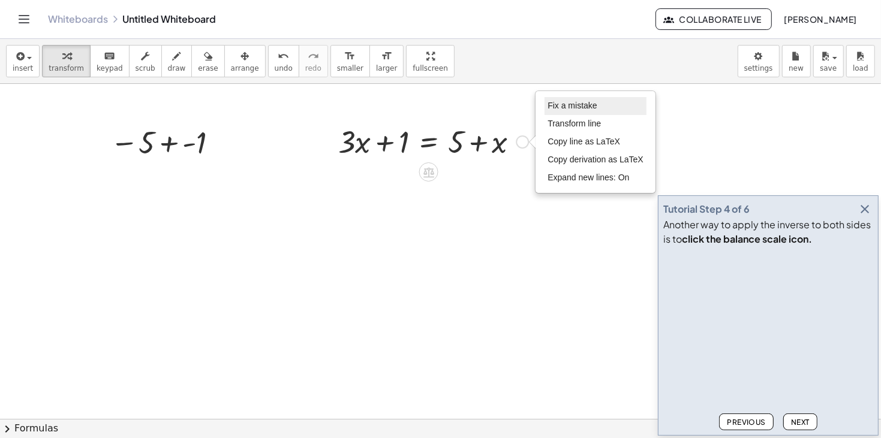
click at [564, 106] on span "Fix a mistake" at bounding box center [572, 106] width 49 height 10
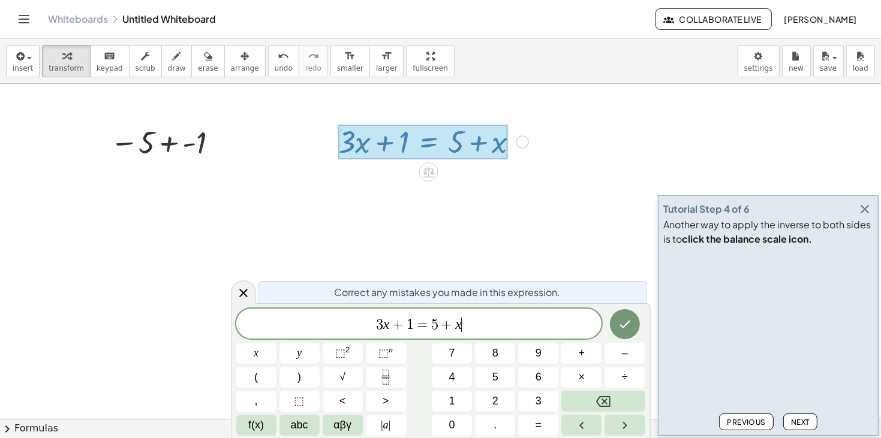
drag, startPoint x: 504, startPoint y: 334, endPoint x: 14, endPoint y: 321, distance: 490.2
click at [14, 321] on body "Graspable Math Activities Whiteboards Classes Account v1.30.1 | Privacy policy …" at bounding box center [440, 219] width 881 height 438
